Goal: Information Seeking & Learning: Learn about a topic

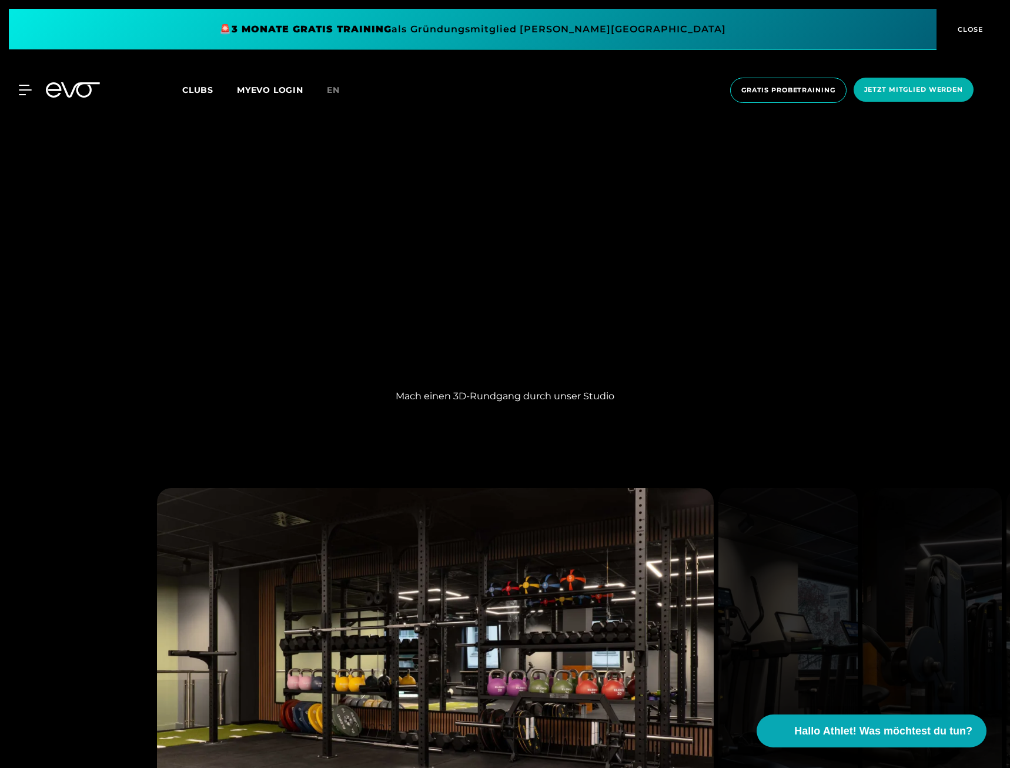
scroll to position [1738, 0]
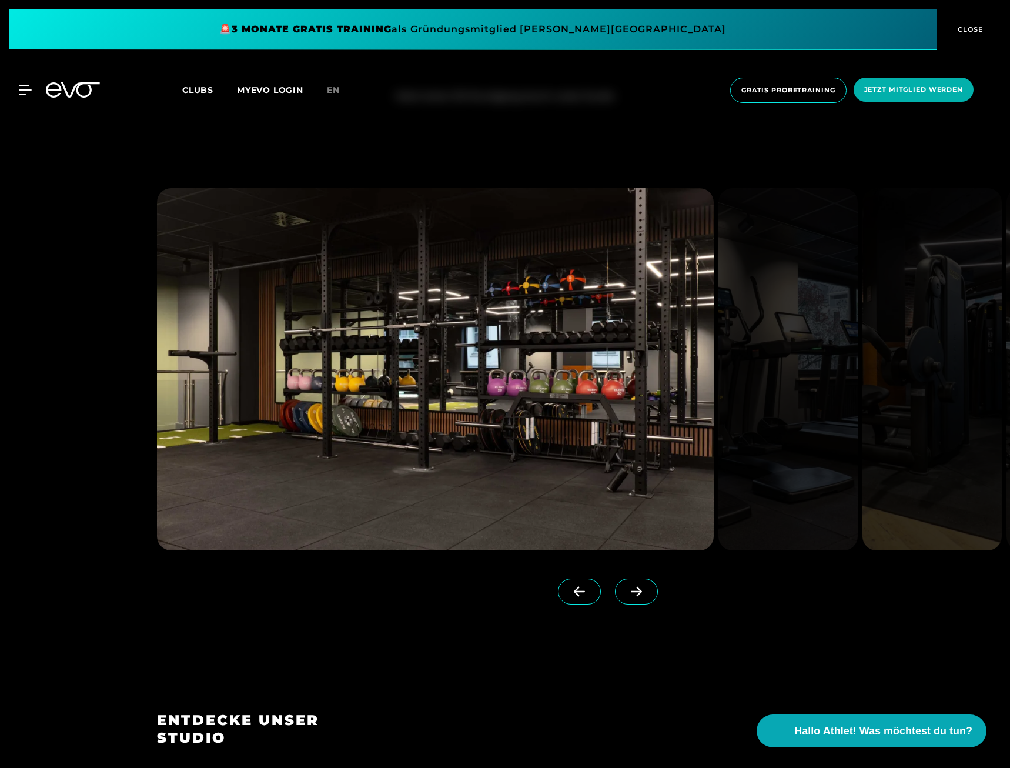
click at [636, 591] on icon at bounding box center [636, 592] width 11 height 10
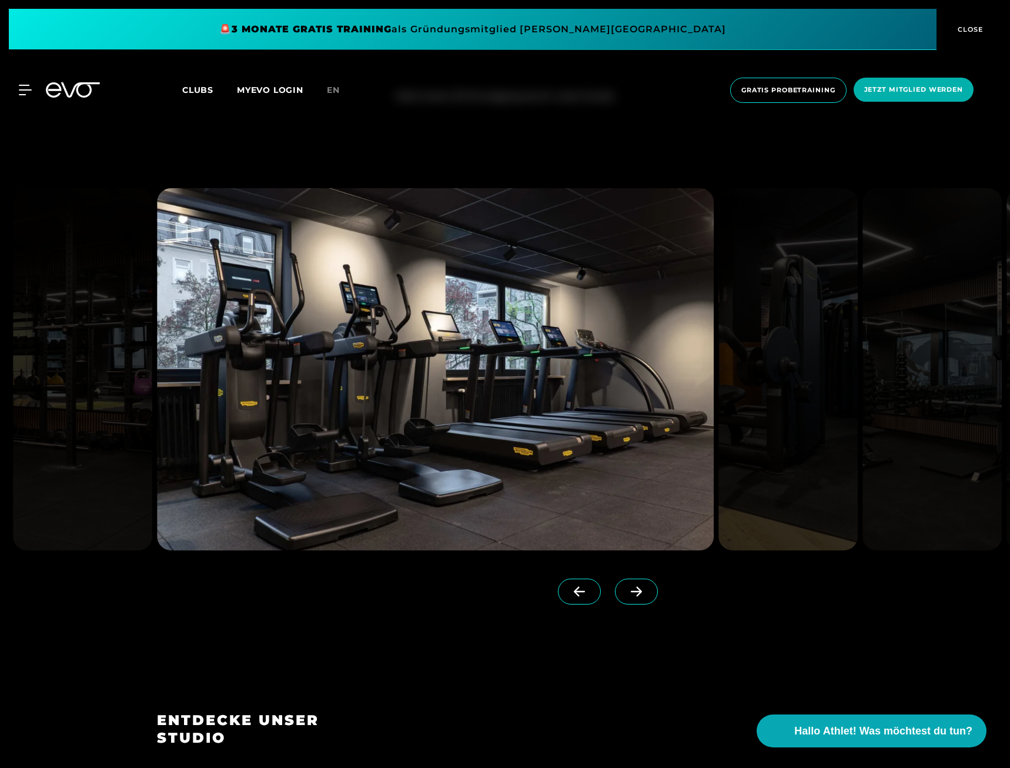
click at [636, 591] on icon at bounding box center [636, 592] width 11 height 10
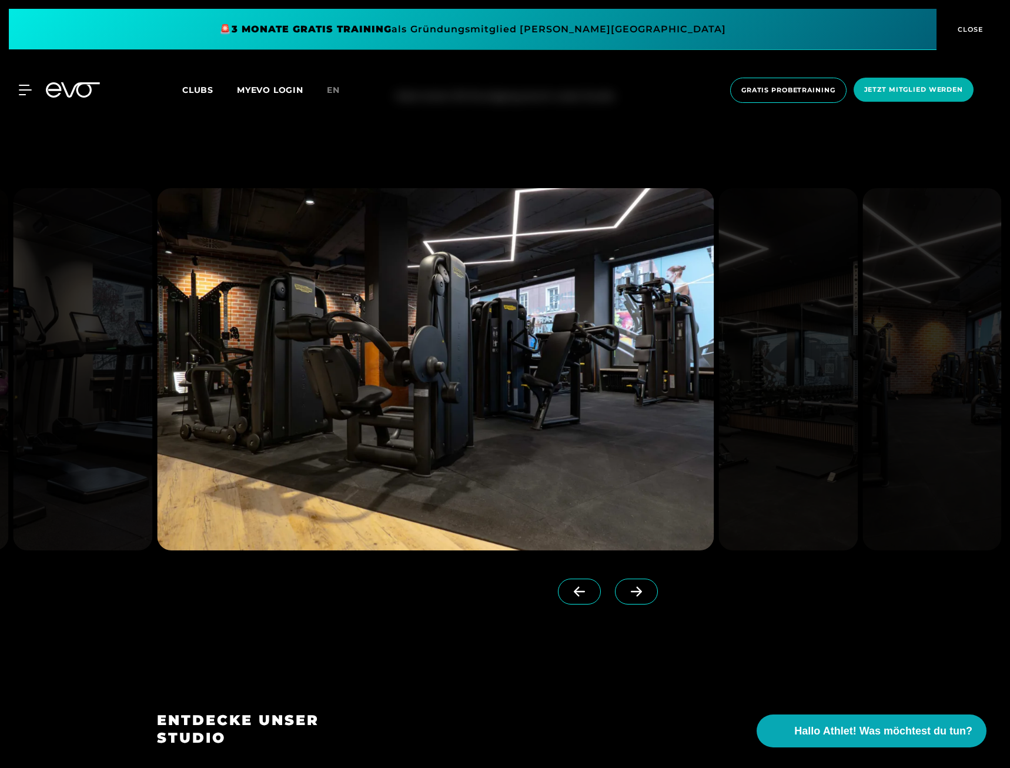
click at [636, 591] on icon at bounding box center [636, 592] width 11 height 10
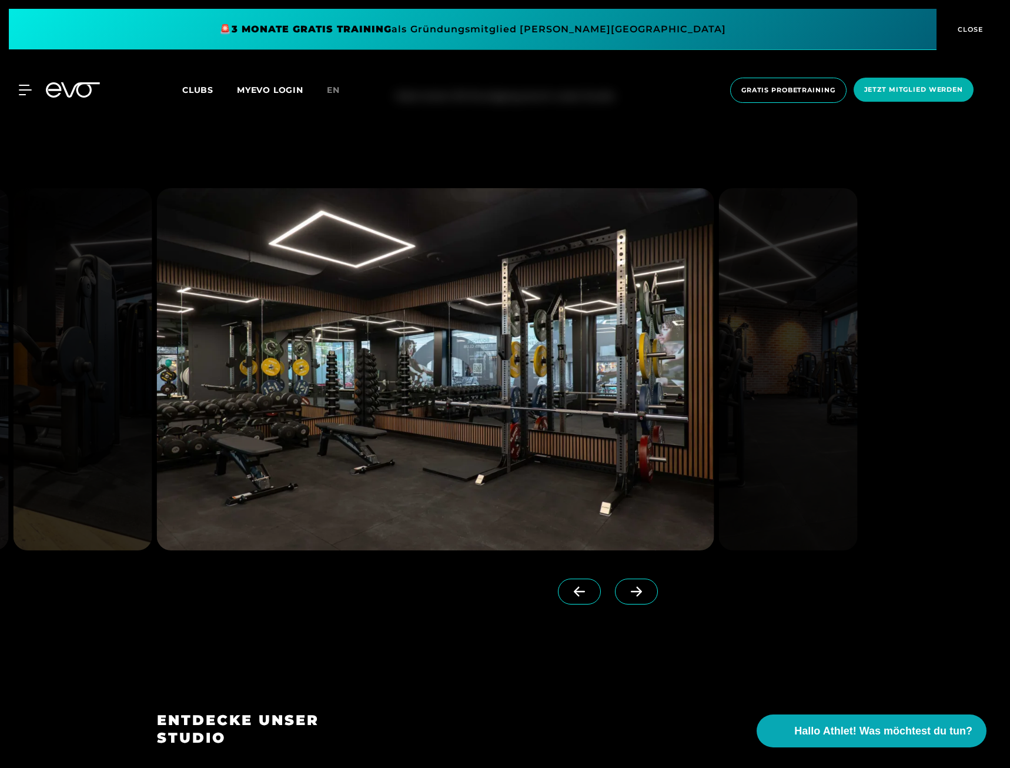
click at [636, 591] on icon at bounding box center [636, 592] width 11 height 10
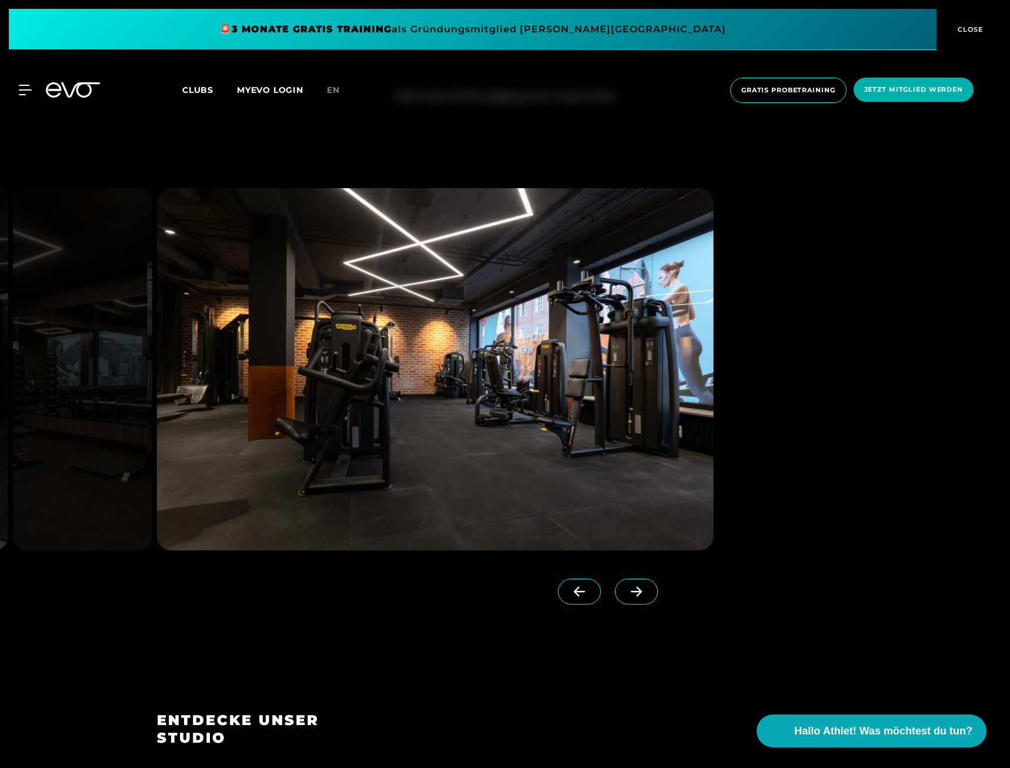
click at [636, 591] on icon at bounding box center [636, 592] width 11 height 10
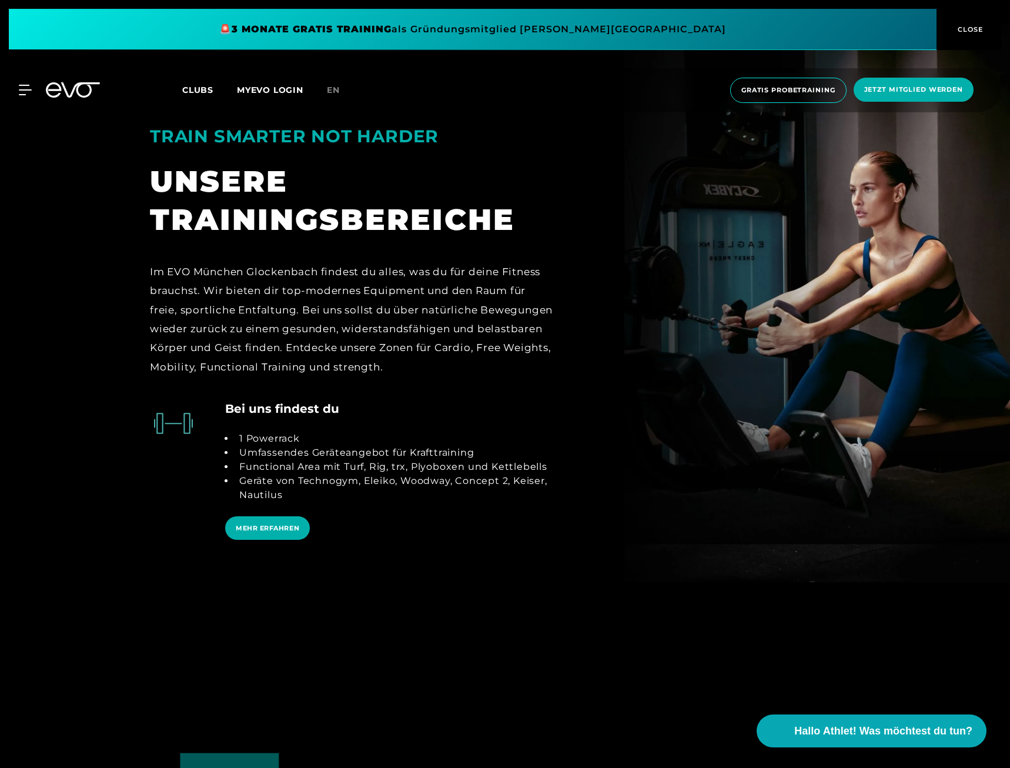
scroll to position [3057, 0]
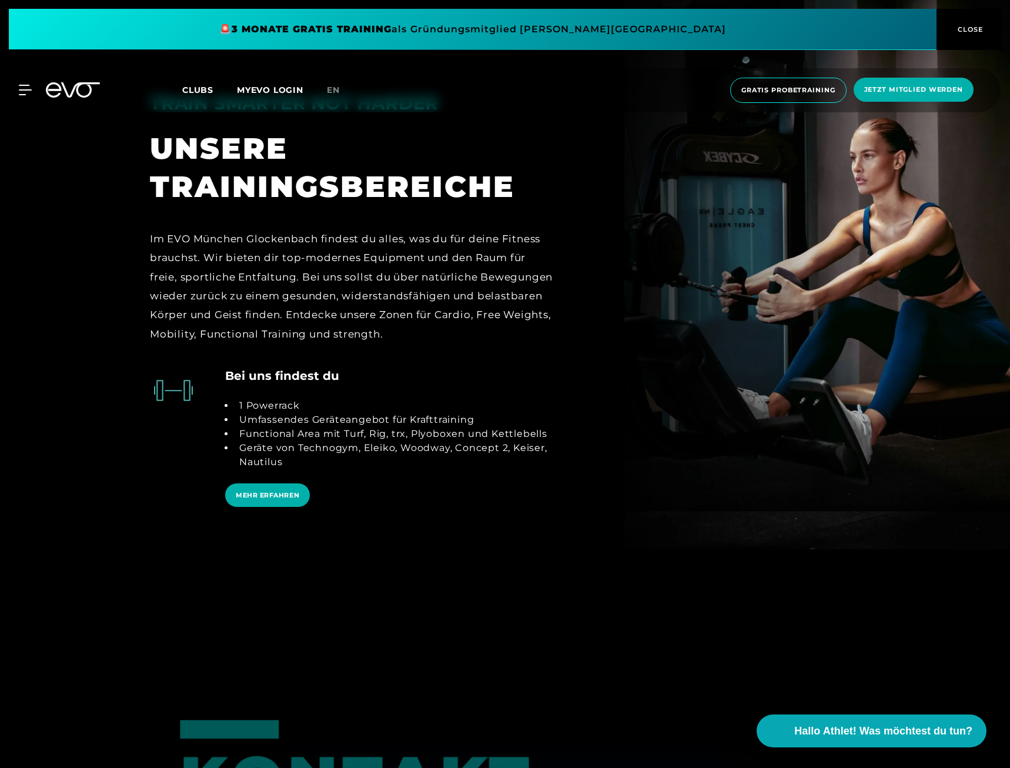
click at [263, 398] on li "1 Powerrack" at bounding box center [394, 405] width 320 height 14
drag, startPoint x: 263, startPoint y: 390, endPoint x: 276, endPoint y: 417, distance: 29.2
click at [276, 417] on ul "1 Powerrack Umfassendes Geräteangebot für Krafttraining Functional Area mit Tur…" at bounding box center [389, 433] width 329 height 71
click at [276, 427] on li "Functional Area mit Turf, Rig, trx, Plyoboxen und Kettlebells" at bounding box center [394, 434] width 320 height 14
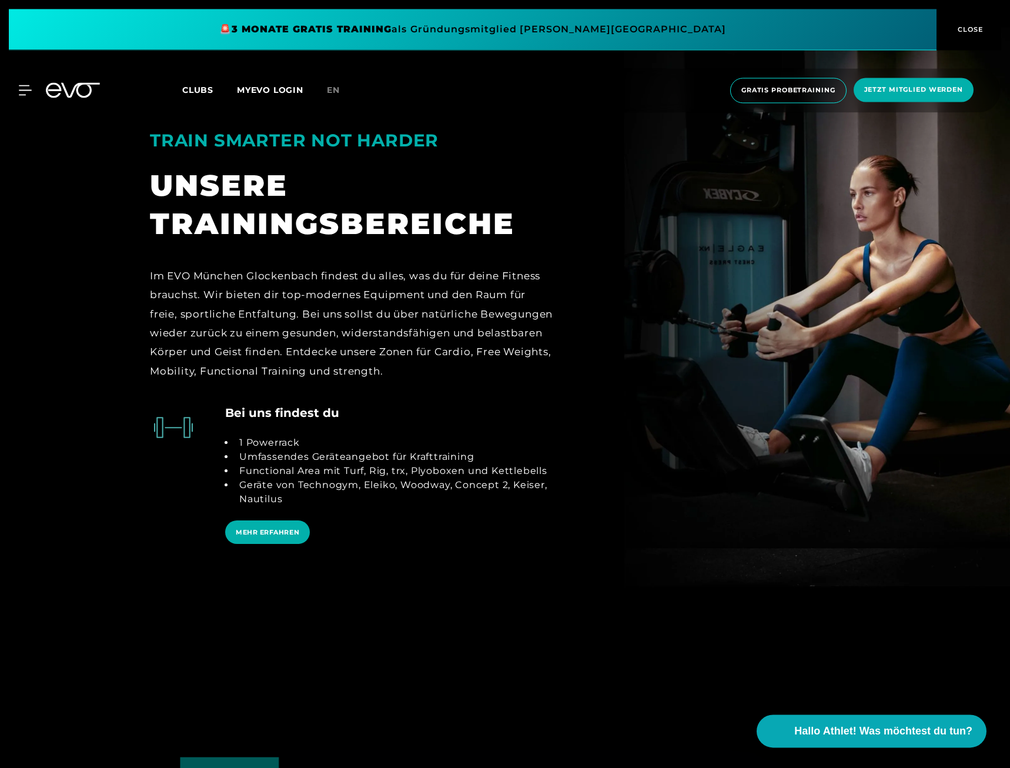
scroll to position [3138, 0]
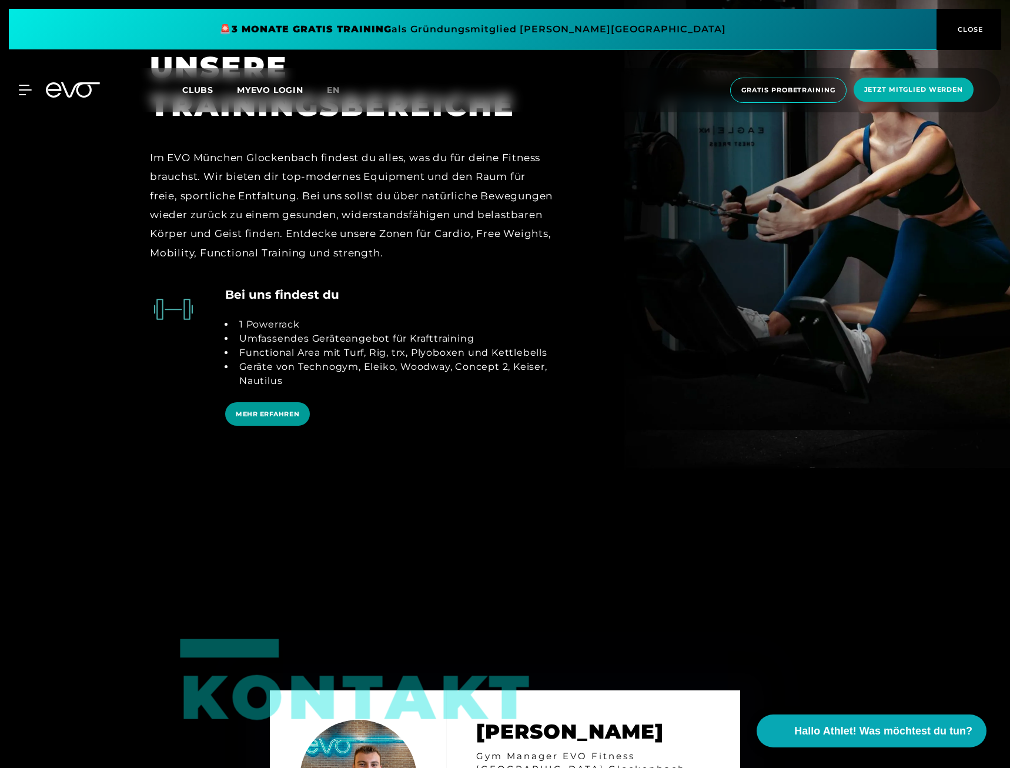
click at [263, 409] on span "MEHR ERFAHREN" at bounding box center [267, 414] width 63 height 10
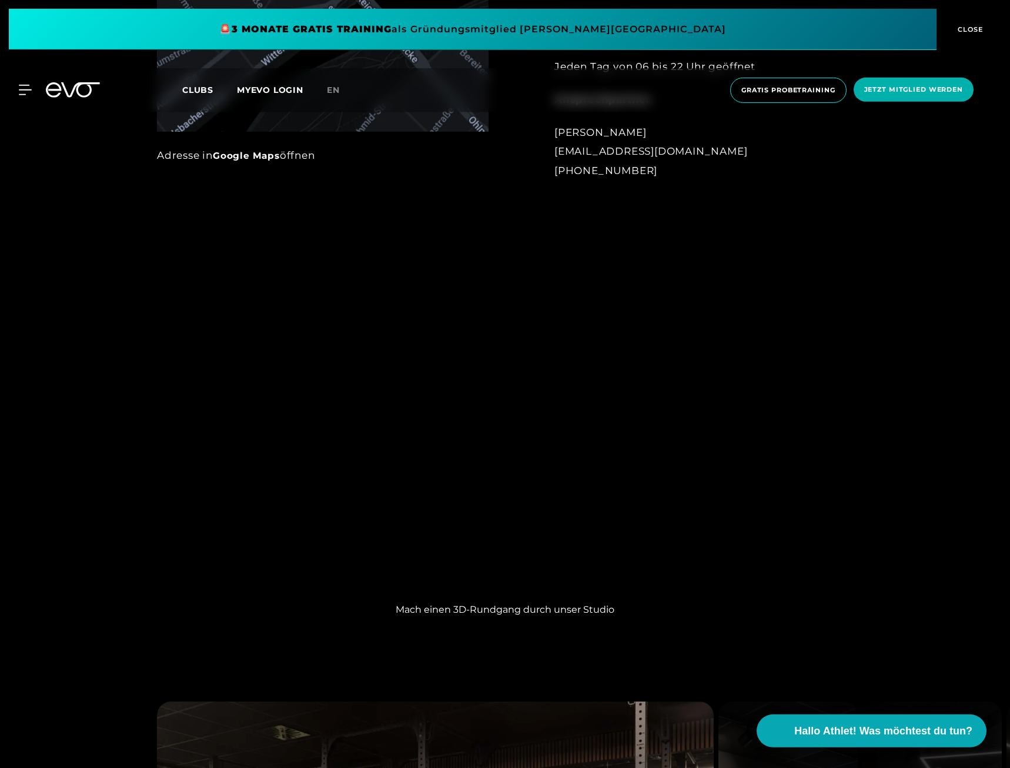
scroll to position [1259, 0]
